Goal: Transaction & Acquisition: Purchase product/service

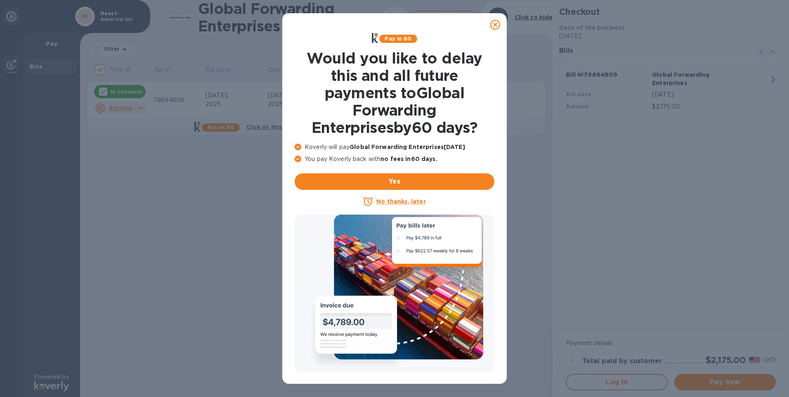
click at [398, 202] on u "No thanks, later" at bounding box center [401, 201] width 49 height 7
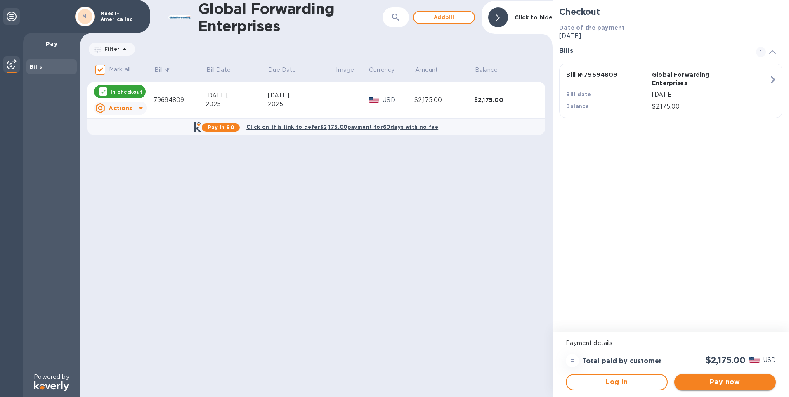
click at [730, 382] on span "Pay now" at bounding box center [725, 382] width 88 height 10
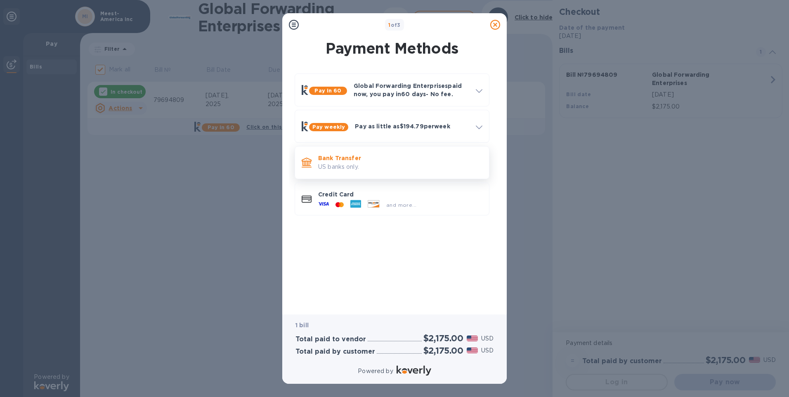
click at [332, 158] on p "Bank Transfer" at bounding box center [400, 158] width 164 height 8
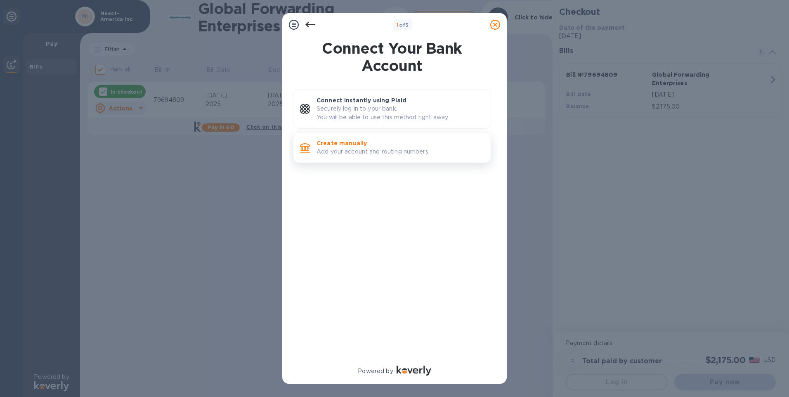
click at [334, 147] on p "Create manually" at bounding box center [401, 143] width 168 height 8
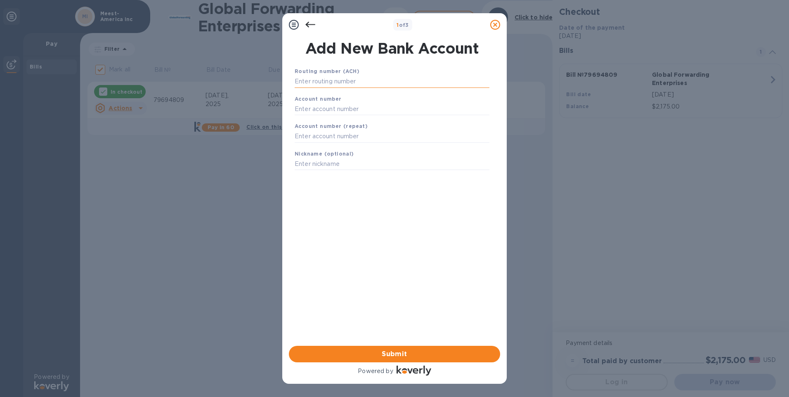
click at [316, 78] on input "text" at bounding box center [392, 82] width 195 height 12
paste input "21202337"
type input "021202337"
click at [318, 116] on input "text" at bounding box center [392, 119] width 195 height 12
paste input "938335889"
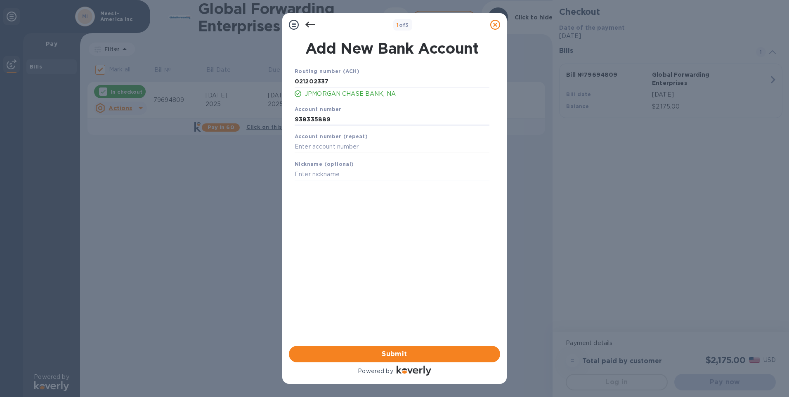
type input "938335889"
click at [334, 147] on input "text" at bounding box center [392, 147] width 195 height 12
type input "938335889"
click at [360, 173] on input "text" at bounding box center [392, 174] width 195 height 12
type input "m"
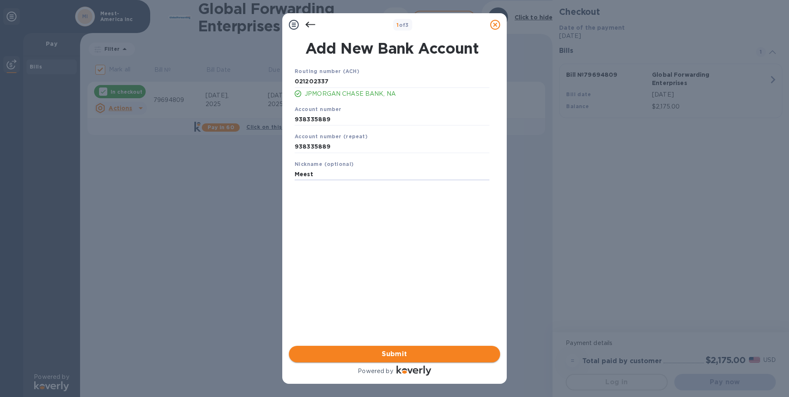
type input "Meest"
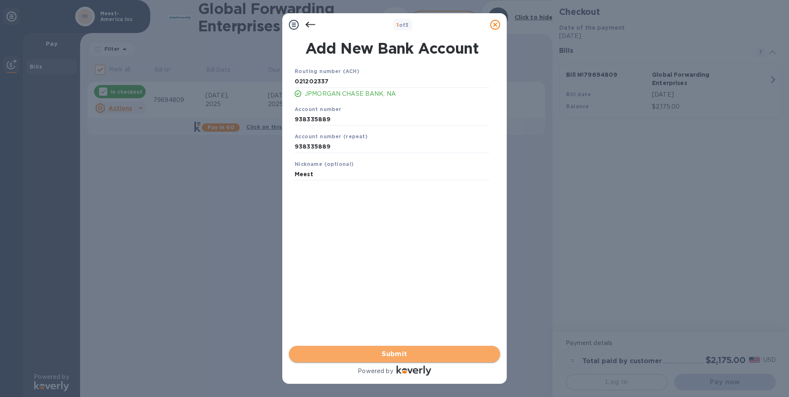
click at [406, 353] on span "Submit" at bounding box center [395, 354] width 198 height 10
